Goal: Information Seeking & Learning: Learn about a topic

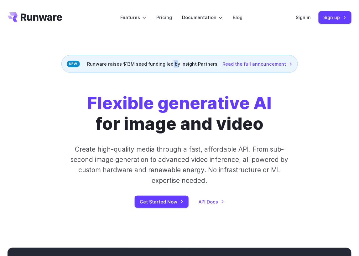
drag, startPoint x: 171, startPoint y: 64, endPoint x: 176, endPoint y: 64, distance: 5.1
click at [176, 64] on div "Runware raises $13M seed funding led by Insight Partners Read the full announce…" at bounding box center [179, 64] width 236 height 18
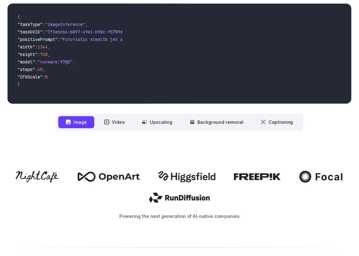
scroll to position [282, 0]
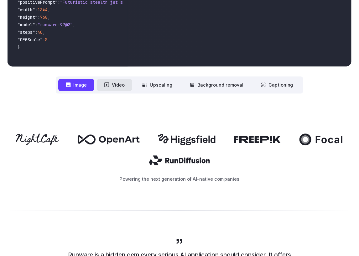
click at [122, 86] on button "Video" at bounding box center [114, 85] width 35 height 12
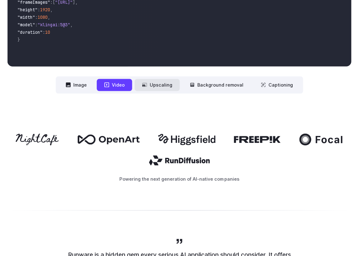
click at [153, 87] on button "Upscaling" at bounding box center [157, 85] width 45 height 12
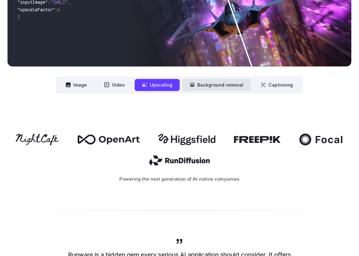
click at [183, 87] on button "Background removal" at bounding box center [216, 85] width 69 height 12
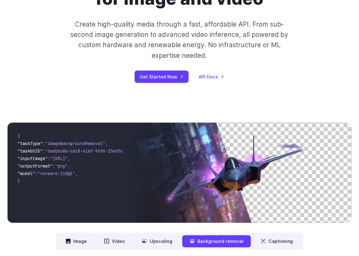
scroll to position [250, 0]
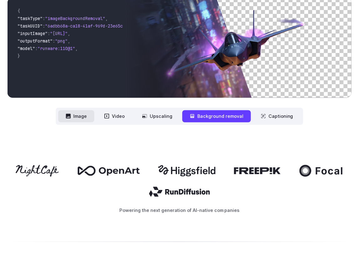
click at [77, 114] on button "Image" at bounding box center [76, 116] width 36 height 12
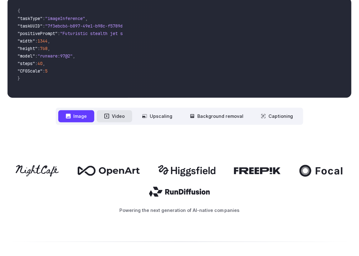
click at [100, 111] on button "Video" at bounding box center [114, 116] width 35 height 12
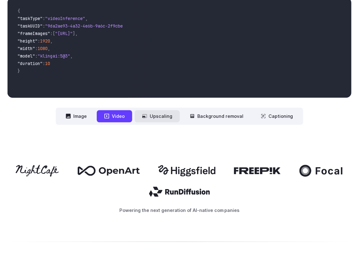
click at [157, 114] on button "Upscaling" at bounding box center [157, 116] width 45 height 12
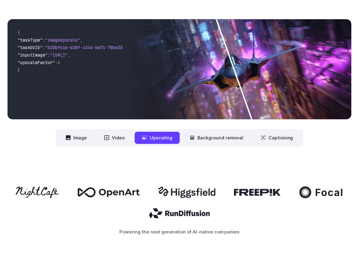
scroll to position [219, 0]
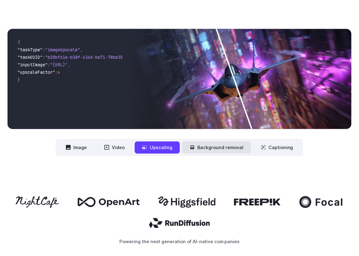
click at [204, 143] on button "Background removal" at bounding box center [216, 148] width 69 height 12
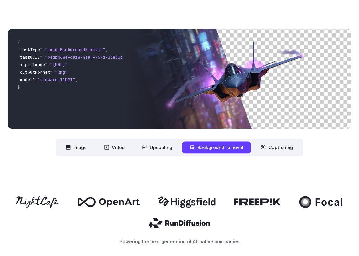
scroll to position [250, 0]
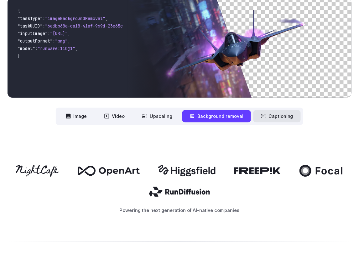
click at [271, 121] on button "Captioning" at bounding box center [276, 116] width 47 height 12
